Goal: Task Accomplishment & Management: Use online tool/utility

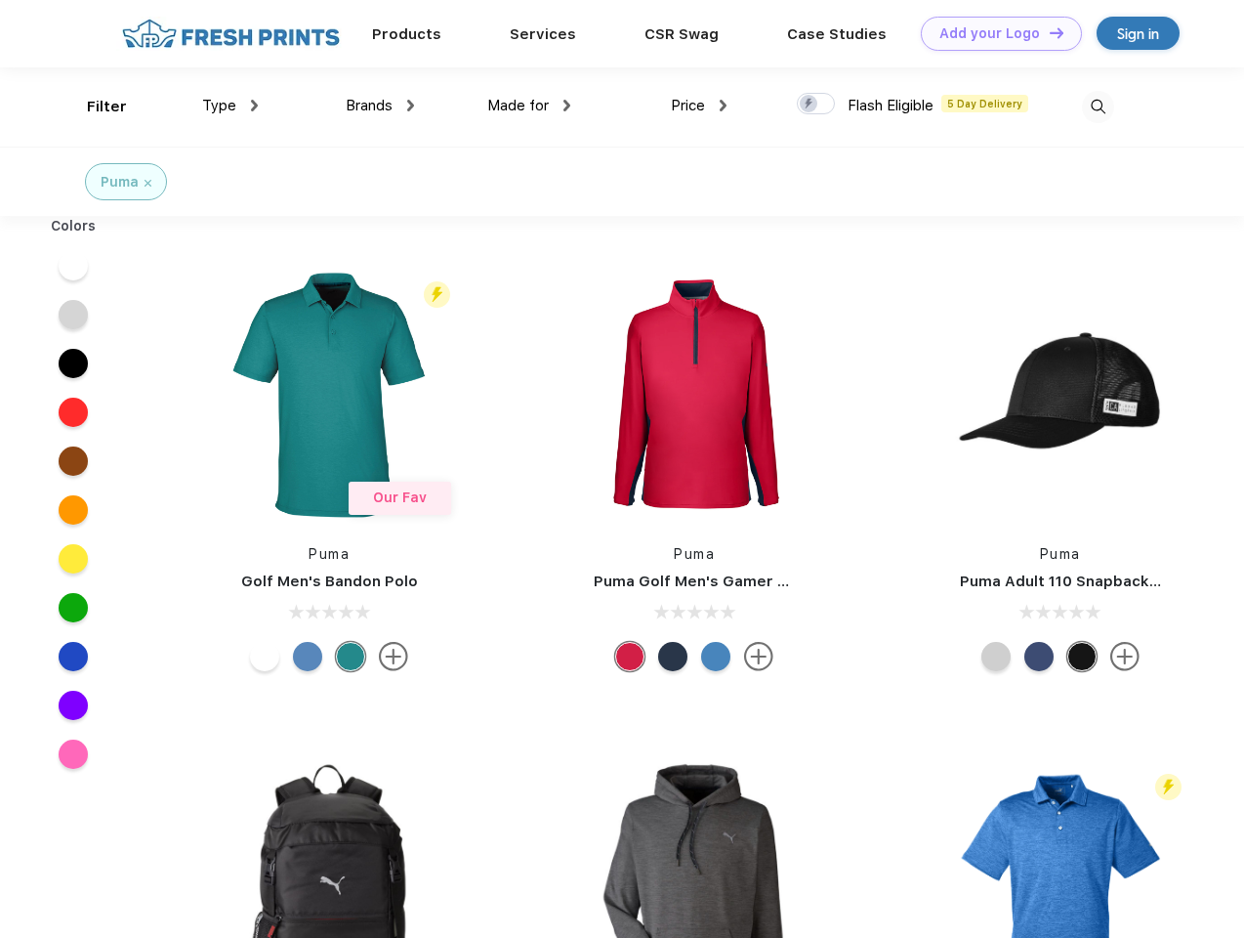
scroll to position [1, 0]
click at [994, 33] on link "Add your Logo Design Tool" at bounding box center [1001, 34] width 161 height 34
click at [0, 0] on div "Design Tool" at bounding box center [0, 0] width 0 height 0
click at [1048, 32] on link "Add your Logo Design Tool" at bounding box center [1001, 34] width 161 height 34
click at [94, 106] on div "Filter" at bounding box center [107, 107] width 40 height 22
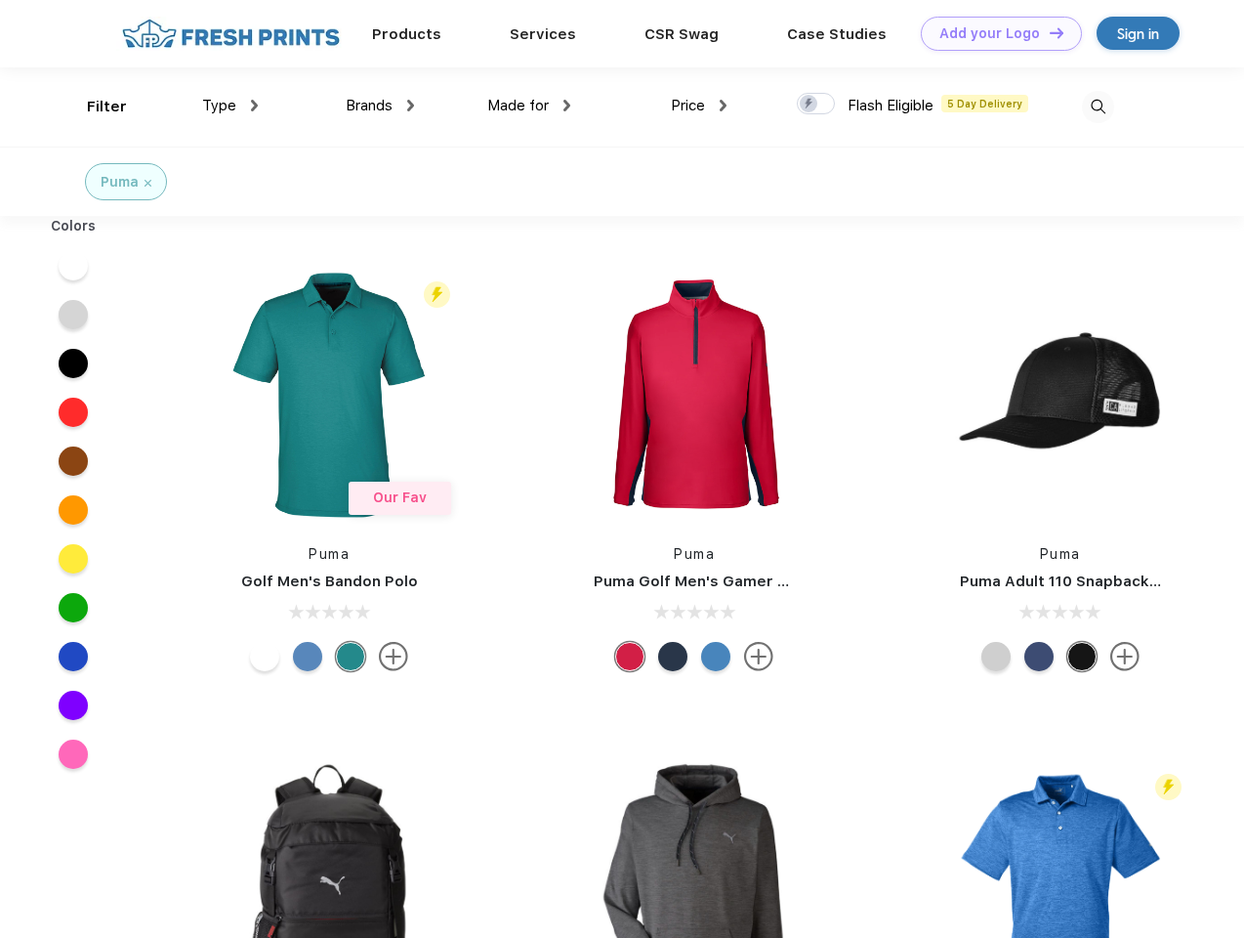
click at [230, 105] on span "Type" at bounding box center [219, 106] width 34 height 18
click at [380, 105] on span "Brands" at bounding box center [369, 106] width 47 height 18
click at [529, 105] on span "Made for" at bounding box center [518, 106] width 62 height 18
click at [699, 105] on span "Price" at bounding box center [688, 106] width 34 height 18
click at [816, 105] on div at bounding box center [816, 103] width 38 height 21
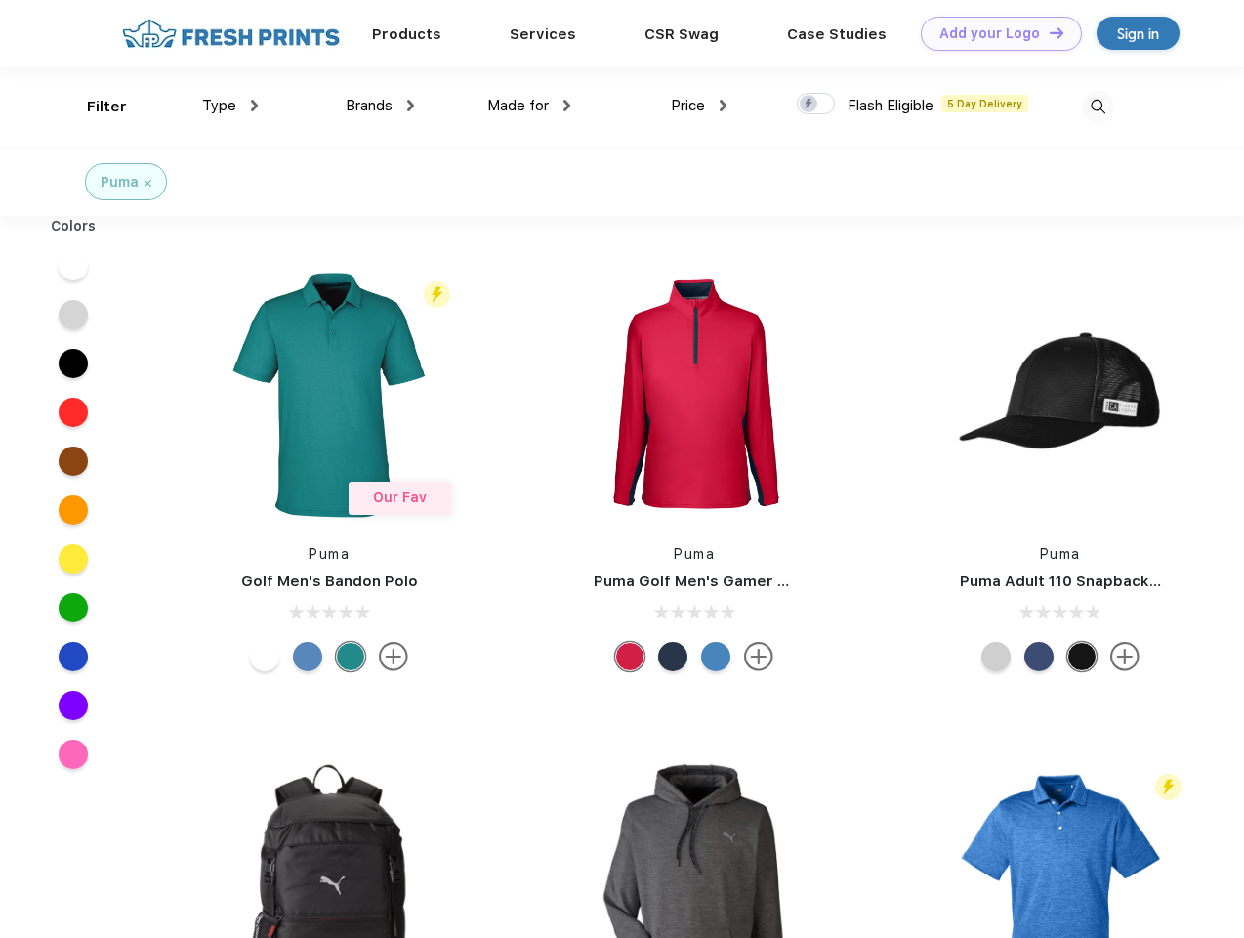
click at [810, 105] on input "checkbox" at bounding box center [803, 98] width 13 height 13
click at [1098, 106] on img at bounding box center [1098, 107] width 32 height 32
